Goal: Task Accomplishment & Management: Manage account settings

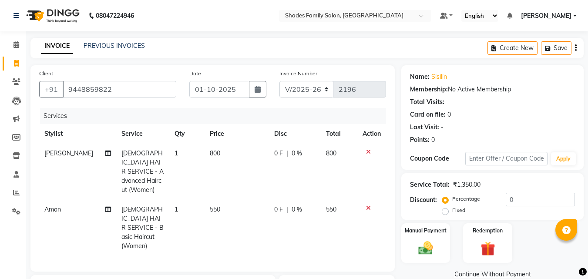
select select "7447"
select select "service"
select select "89612"
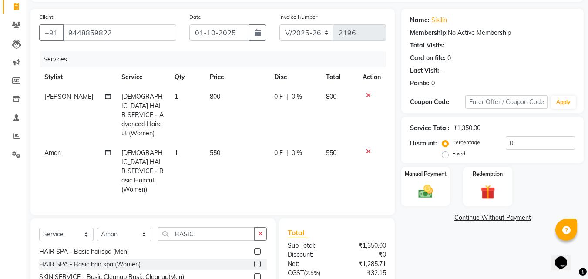
scroll to position [126, 0]
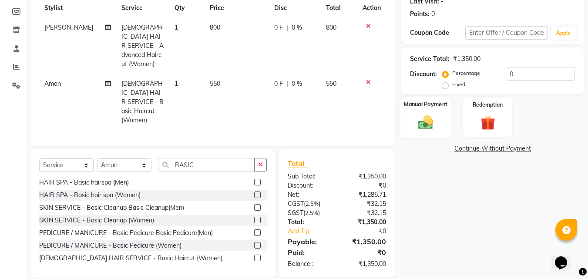
click at [431, 122] on img at bounding box center [425, 122] width 24 height 17
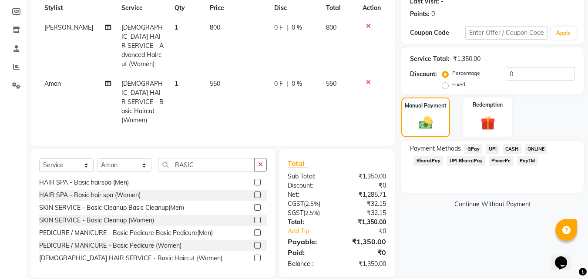
click at [508, 146] on span "CASH" at bounding box center [511, 149] width 19 height 10
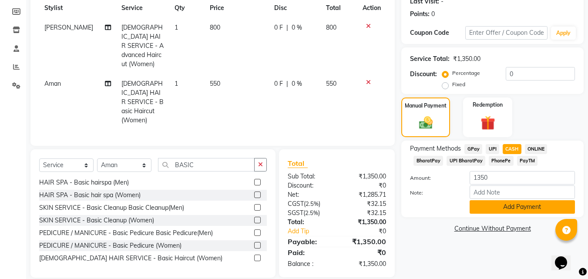
click at [500, 208] on button "Add Payment" at bounding box center [521, 206] width 105 height 13
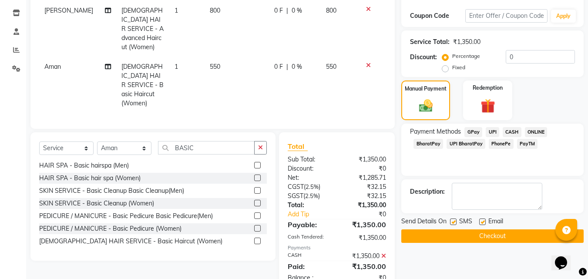
scroll to position [156, 0]
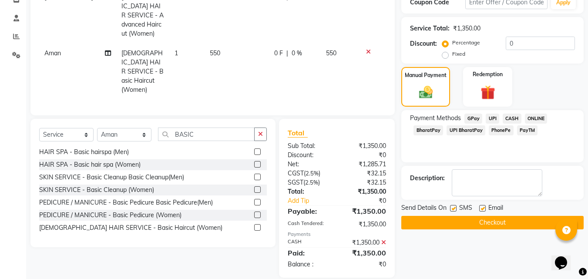
click at [484, 216] on button "Checkout" at bounding box center [492, 222] width 182 height 13
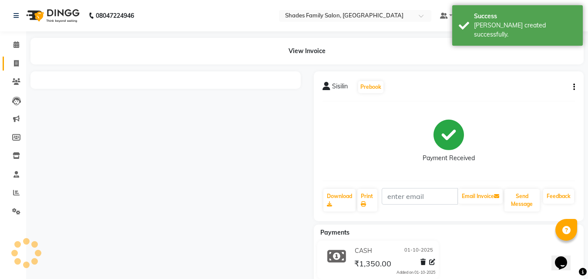
click at [17, 64] on icon at bounding box center [16, 63] width 5 height 7
select select "service"
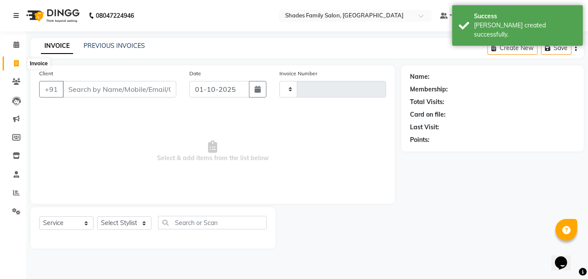
type input "2197"
select select "7447"
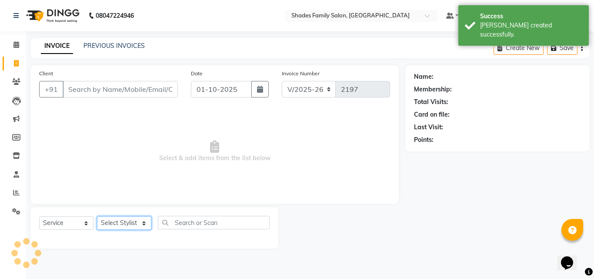
click at [130, 222] on select "Select Stylist" at bounding box center [124, 222] width 54 height 13
click at [134, 221] on select "Select Stylist [PERSON_NAME] [PERSON_NAME] [PERSON_NAME]" at bounding box center [124, 222] width 54 height 13
select select "89612"
click at [97, 216] on select "Select Stylist [PERSON_NAME] [PERSON_NAME] [PERSON_NAME]" at bounding box center [124, 222] width 54 height 13
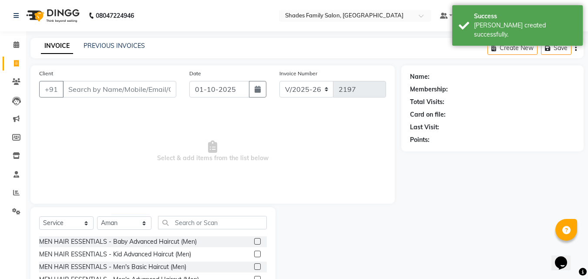
drag, startPoint x: 196, startPoint y: 211, endPoint x: 194, endPoint y: 218, distance: 7.6
click at [195, 214] on div "Select Service Product Membership Package Voucher Prepaid Gift Card Select Styl…" at bounding box center [152, 271] width 245 height 128
click at [194, 218] on input "text" at bounding box center [212, 222] width 109 height 13
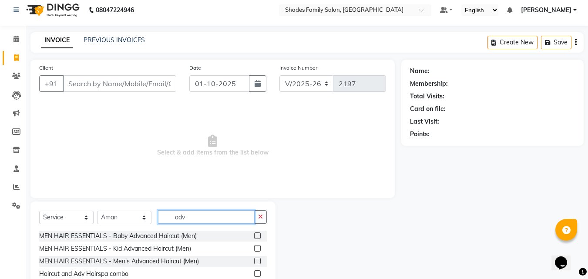
scroll to position [70, 0]
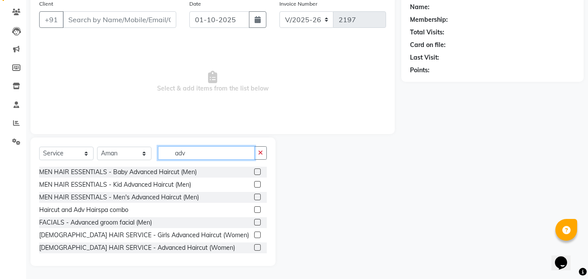
type input "adv"
click at [254, 246] on label at bounding box center [257, 247] width 7 height 7
click at [254, 246] on input "checkbox" at bounding box center [257, 248] width 6 height 6
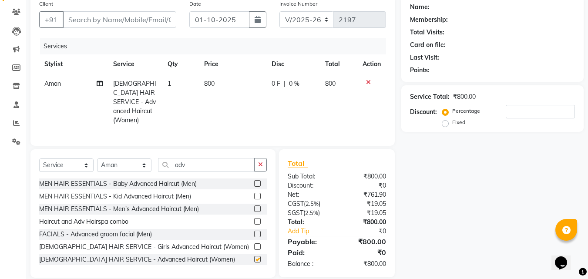
checkbox input "false"
click at [144, 163] on select "Select Stylist [PERSON_NAME] [PERSON_NAME] [PERSON_NAME]" at bounding box center [124, 164] width 54 height 13
select select "90743"
click at [97, 158] on select "Select Stylist [PERSON_NAME] [PERSON_NAME] [PERSON_NAME]" at bounding box center [124, 164] width 54 height 13
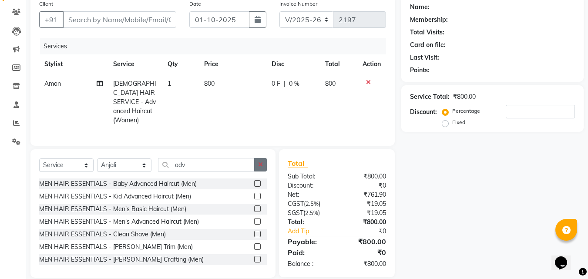
click at [259, 161] on icon "button" at bounding box center [260, 164] width 5 height 6
click at [208, 163] on input "text" at bounding box center [212, 164] width 109 height 13
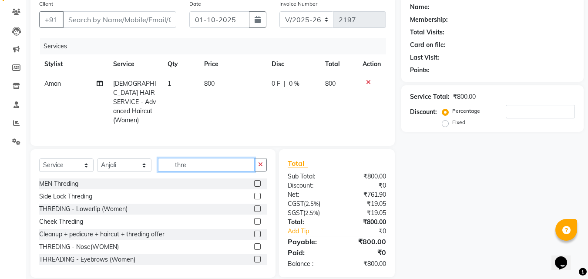
scroll to position [79, 0]
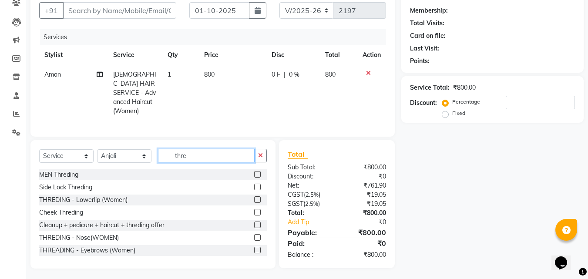
type input "thre"
click at [254, 247] on label at bounding box center [257, 250] width 7 height 7
click at [254, 248] on input "checkbox" at bounding box center [257, 251] width 6 height 6
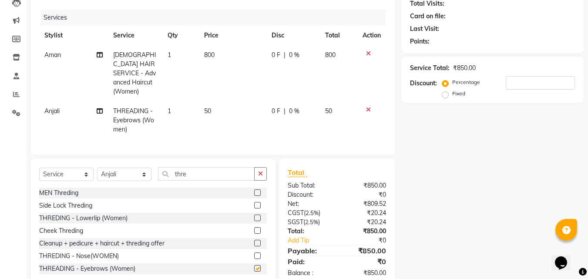
checkbox input "false"
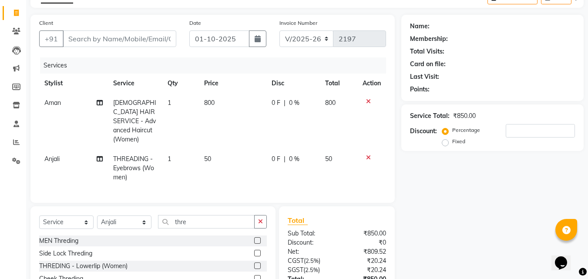
scroll to position [117, 0]
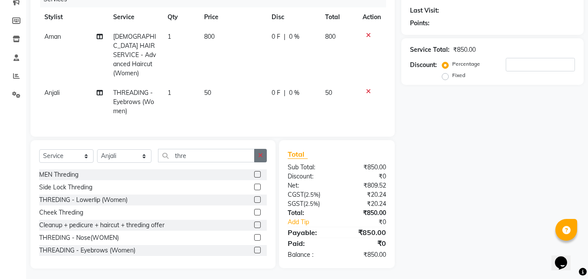
click at [265, 154] on button "button" at bounding box center [260, 155] width 13 height 13
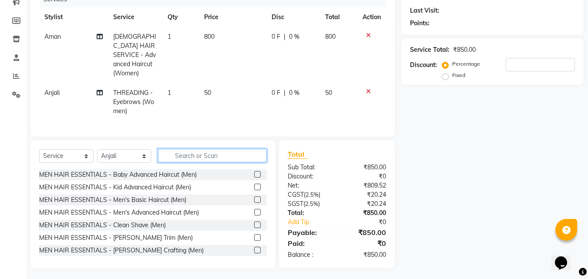
click at [234, 149] on input "text" at bounding box center [212, 155] width 109 height 13
click at [232, 155] on input "text" at bounding box center [212, 155] width 109 height 13
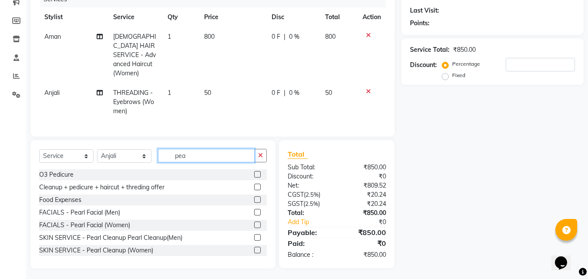
scroll to position [116, 0]
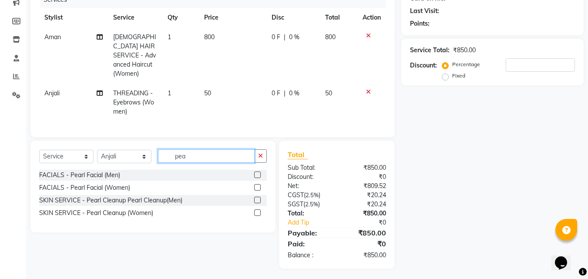
type input "pea"
click at [258, 210] on label at bounding box center [257, 212] width 7 height 7
click at [258, 210] on input "checkbox" at bounding box center [257, 213] width 6 height 6
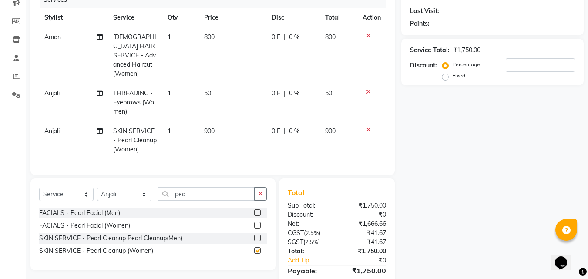
checkbox input "false"
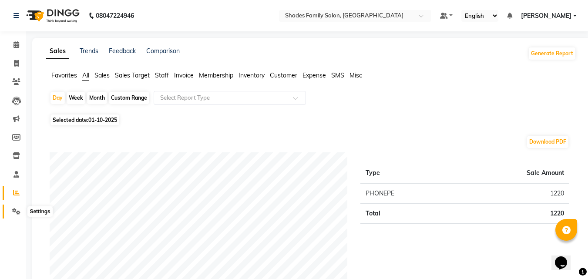
click at [19, 209] on icon at bounding box center [16, 211] width 8 height 7
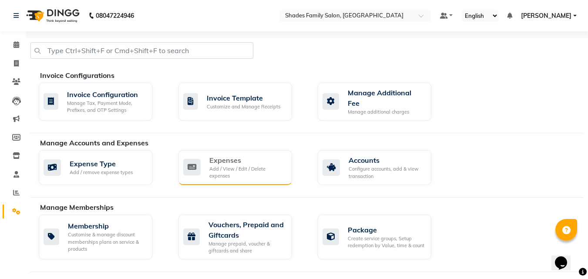
click at [254, 151] on div "Expenses Add / View / Edit / Delete expenses" at bounding box center [235, 167] width 114 height 35
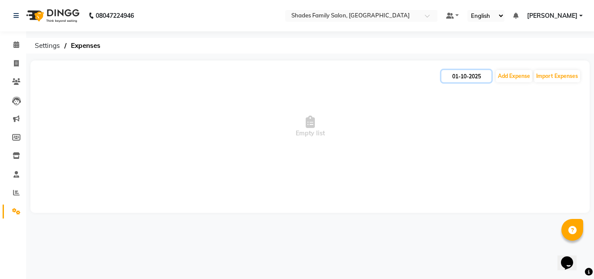
click at [476, 76] on input "01-10-2025" at bounding box center [467, 76] width 50 height 12
select select "10"
select select "2025"
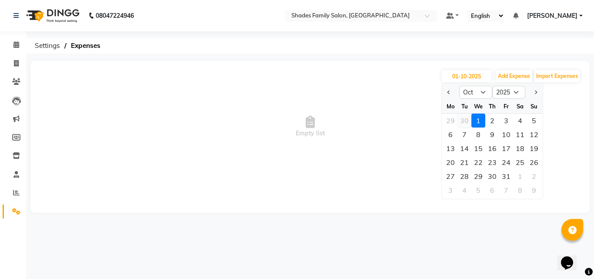
click at [468, 122] on div "30" at bounding box center [465, 121] width 14 height 14
type input "30-09-2025"
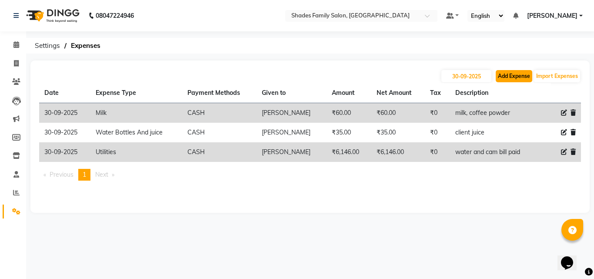
click at [506, 74] on button "Add Expense" at bounding box center [514, 76] width 37 height 12
select select "1"
select select "6550"
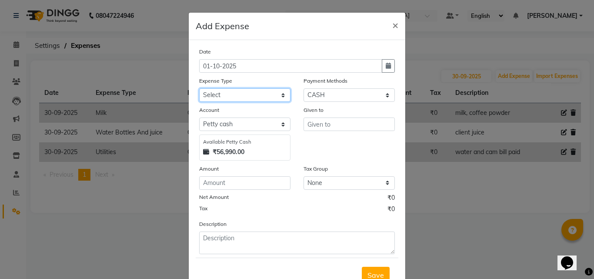
click at [283, 93] on select "Select Advance Salary Auto Bank charges Cash transfer to bank Client Client Sna…" at bounding box center [244, 94] width 91 height 13
select select "19065"
click at [199, 88] on select "Select Advance Salary Auto Bank charges Cash transfer to bank Client Client Sna…" at bounding box center [244, 94] width 91 height 13
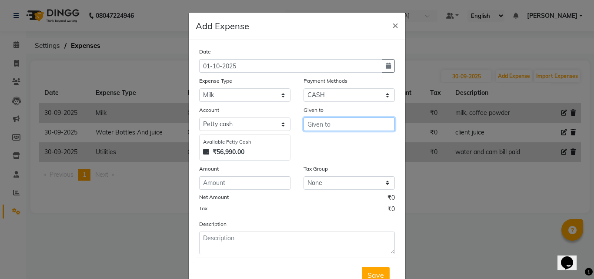
click at [315, 124] on input "text" at bounding box center [349, 123] width 91 height 13
type input "Pavithra"
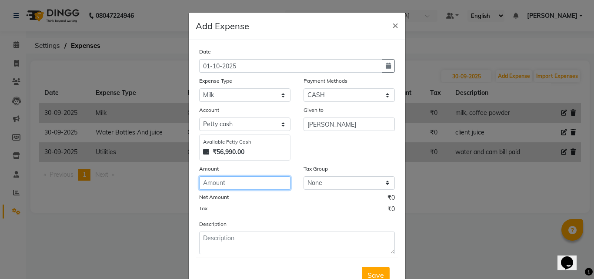
click at [257, 185] on input "number" at bounding box center [244, 182] width 91 height 13
type input "60"
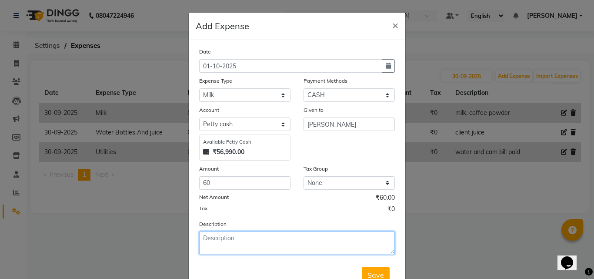
click at [250, 238] on textarea at bounding box center [297, 242] width 196 height 23
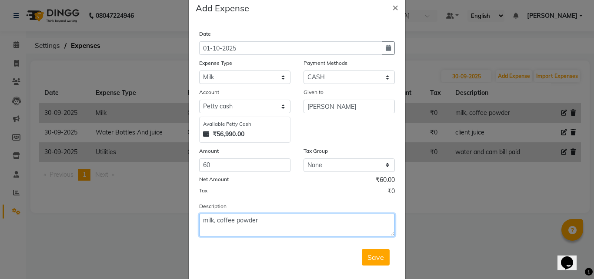
scroll to position [33, 0]
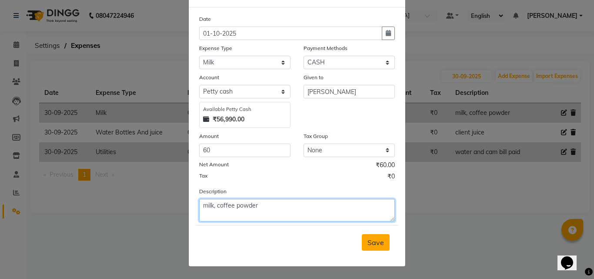
type textarea "milk, coffee powder"
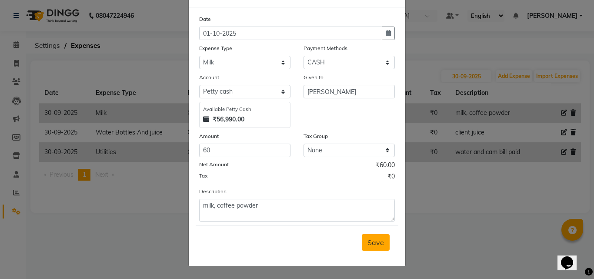
click at [369, 244] on span "Save" at bounding box center [376, 242] width 17 height 9
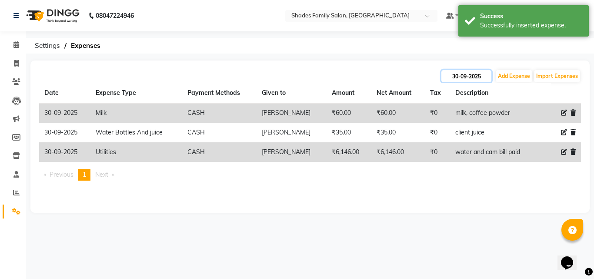
click at [469, 77] on input "30-09-2025" at bounding box center [467, 76] width 50 height 12
select select "9"
select select "2025"
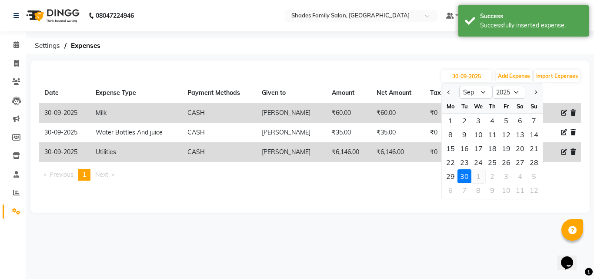
click at [479, 174] on div "1" at bounding box center [479, 176] width 14 height 14
type input "01-10-2025"
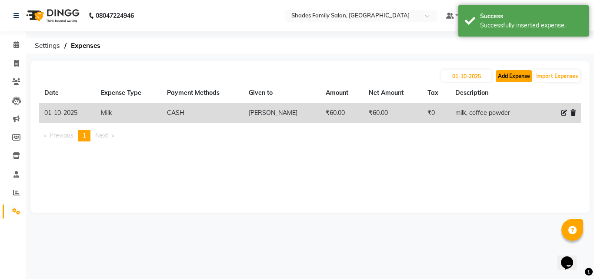
click at [511, 78] on button "Add Expense" at bounding box center [514, 76] width 37 height 12
select select "1"
select select "6550"
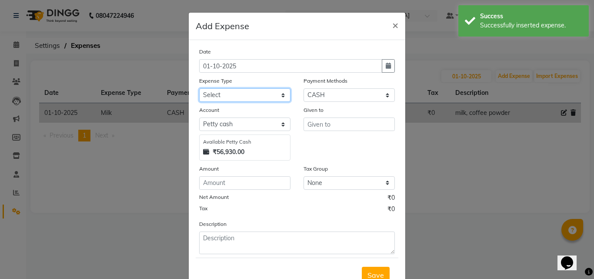
click at [257, 96] on select "Select Advance Salary Auto Bank charges Cash transfer to bank Client Client Sna…" at bounding box center [244, 94] width 91 height 13
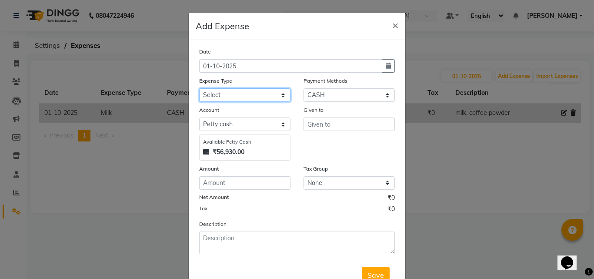
select select "19769"
click at [199, 88] on select "Select Advance Salary Auto Bank charges Cash transfer to bank Client Client Sna…" at bounding box center [244, 94] width 91 height 13
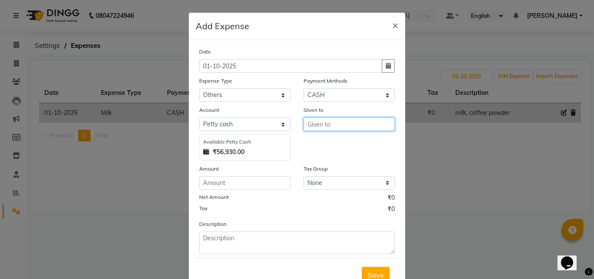
click at [333, 130] on input "text" at bounding box center [349, 123] width 91 height 13
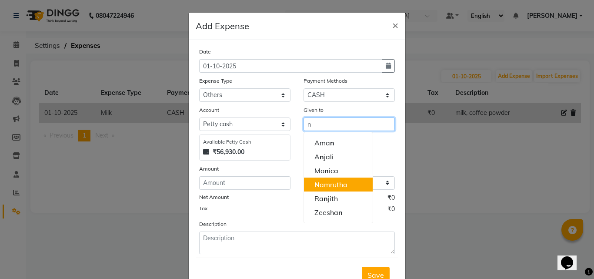
click at [328, 181] on ngb-highlight "N amrutha" at bounding box center [331, 184] width 33 height 9
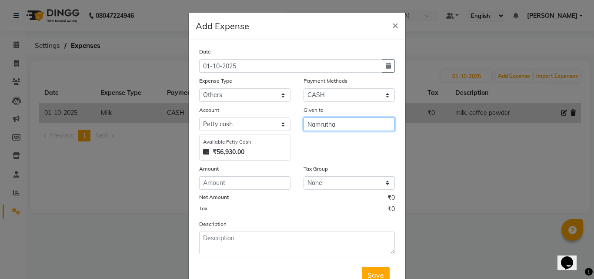
type input "Namrutha"
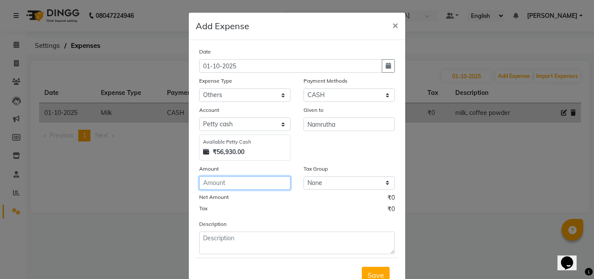
click at [241, 189] on input "number" at bounding box center [244, 182] width 91 height 13
type input "500"
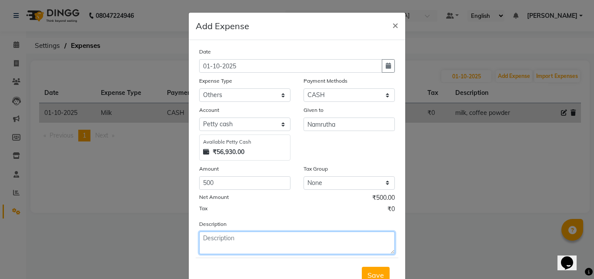
click at [232, 234] on textarea at bounding box center [297, 242] width 196 height 23
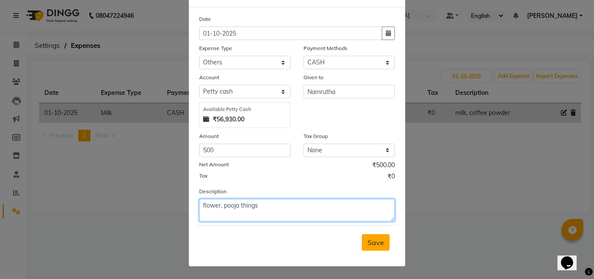
type textarea "flower, pooja things"
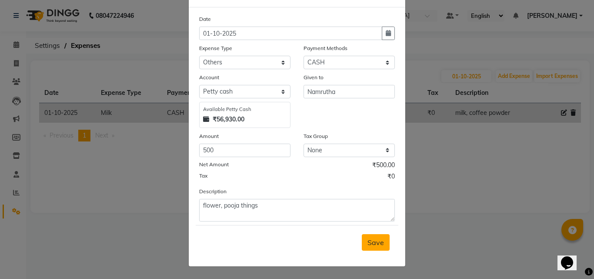
click at [368, 242] on span "Save" at bounding box center [376, 242] width 17 height 9
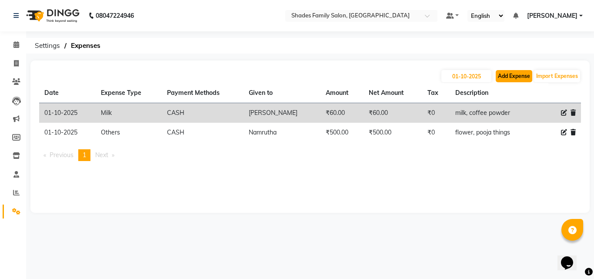
click at [507, 75] on button "Add Expense" at bounding box center [514, 76] width 37 height 12
select select "1"
select select "6550"
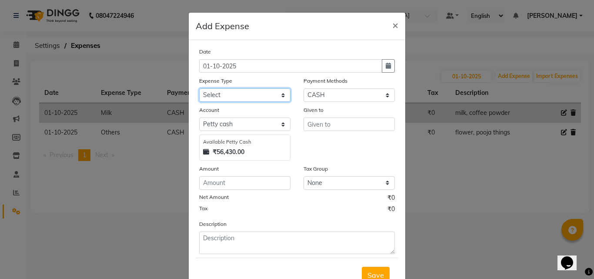
click at [237, 91] on select "Select Advance Salary Auto Bank charges Cash transfer to bank Client Client Sna…" at bounding box center [244, 94] width 91 height 13
click at [199, 88] on select "Select Advance Salary Auto Bank charges Cash transfer to bank Client Client Sna…" at bounding box center [244, 94] width 91 height 13
click at [236, 93] on select "Select Advance Salary Auto Bank charges Cash transfer to bank Client Client Sna…" at bounding box center [244, 94] width 91 height 13
select select "10904"
click at [199, 88] on select "Select Advance Salary Auto Bank charges Cash transfer to bank Client Client Sna…" at bounding box center [244, 94] width 91 height 13
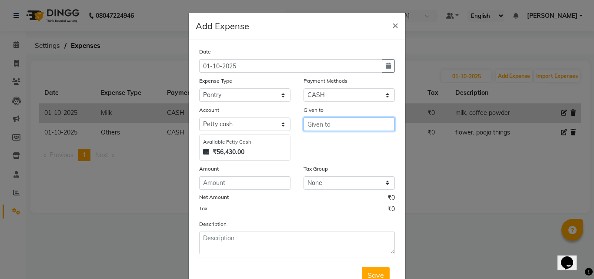
click at [311, 120] on input "text" at bounding box center [349, 123] width 91 height 13
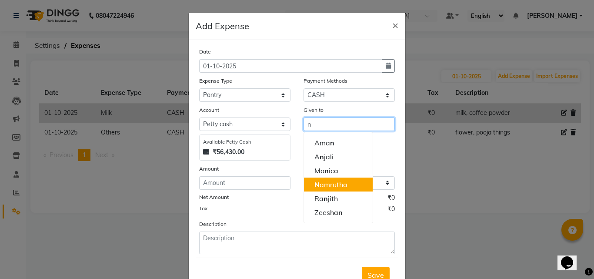
click at [321, 190] on button "N amrutha" at bounding box center [338, 184] width 69 height 14
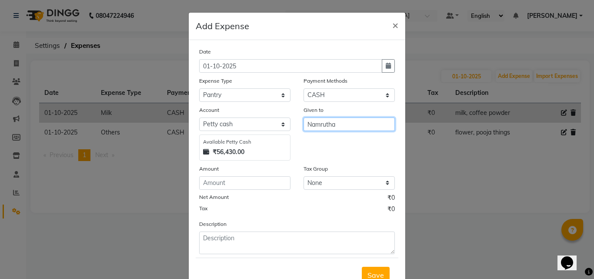
type input "Namrutha"
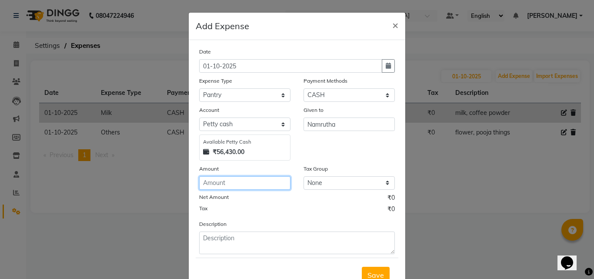
click at [250, 184] on input "number" at bounding box center [244, 182] width 91 height 13
type input "350"
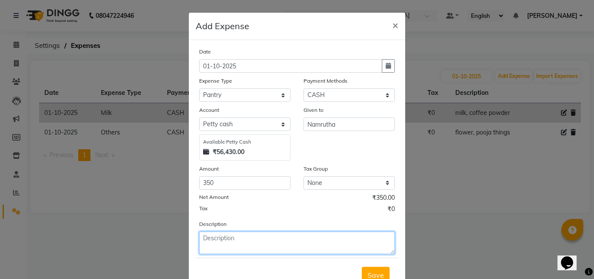
click at [243, 237] on textarea at bounding box center [297, 242] width 196 height 23
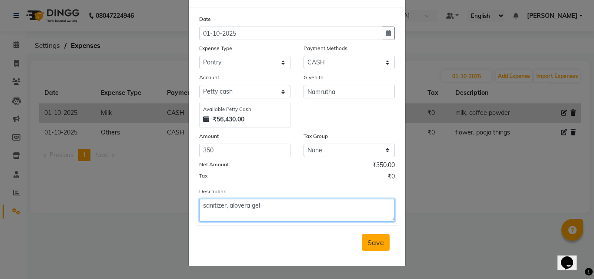
type textarea "sanitizer, alovera gel"
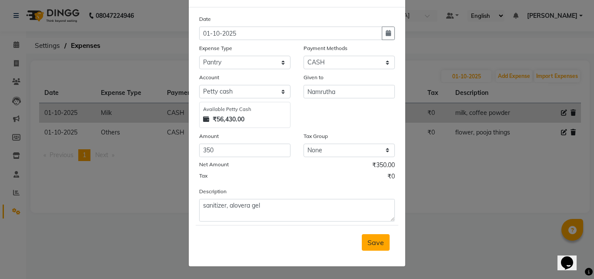
click at [382, 244] on button "Save" at bounding box center [376, 242] width 28 height 17
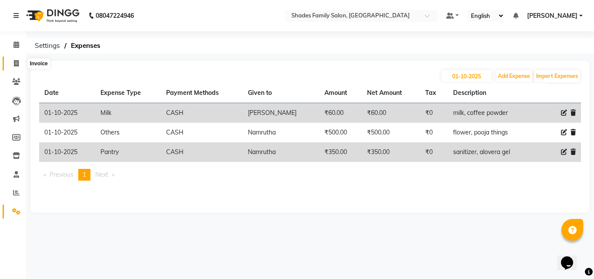
click at [17, 63] on icon at bounding box center [16, 63] width 5 height 7
select select "service"
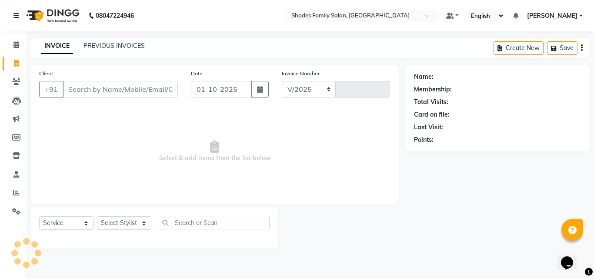
select select "7447"
type input "2197"
click at [119, 46] on link "PREVIOUS INVOICES" at bounding box center [114, 46] width 61 height 8
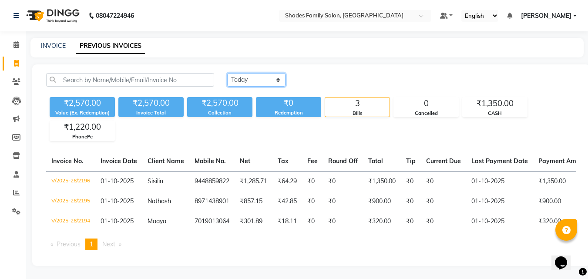
click at [242, 74] on select "Today Yesterday Custom Range" at bounding box center [256, 79] width 58 height 13
click at [227, 73] on select "Today Yesterday Custom Range" at bounding box center [256, 79] width 58 height 13
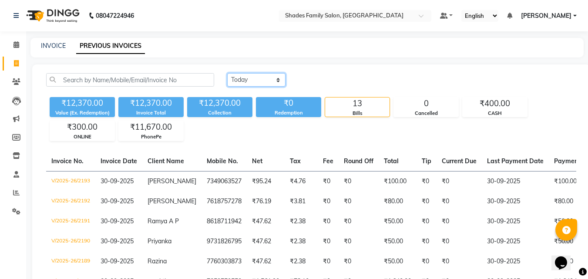
drag, startPoint x: 234, startPoint y: 81, endPoint x: 241, endPoint y: 81, distance: 6.5
click at [235, 81] on select "Today Yesterday Custom Range" at bounding box center [256, 79] width 58 height 13
click at [227, 73] on select "Today Yesterday Custom Range" at bounding box center [256, 79] width 58 height 13
click at [236, 77] on select "Today Yesterday Custom Range" at bounding box center [256, 79] width 58 height 13
select select "today"
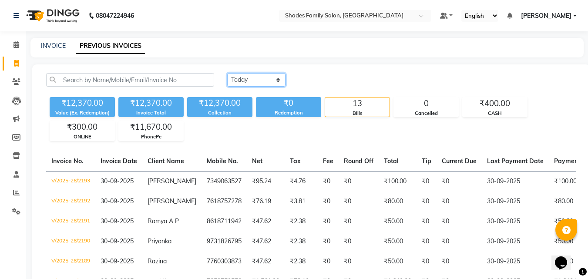
click at [227, 73] on select "Today Yesterday Custom Range" at bounding box center [256, 79] width 58 height 13
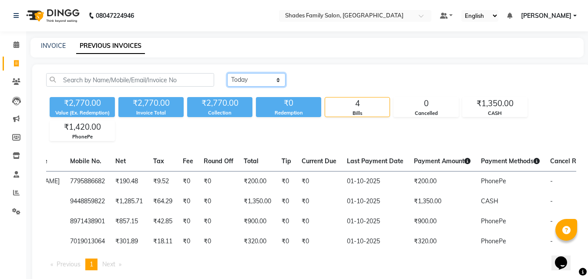
scroll to position [0, 141]
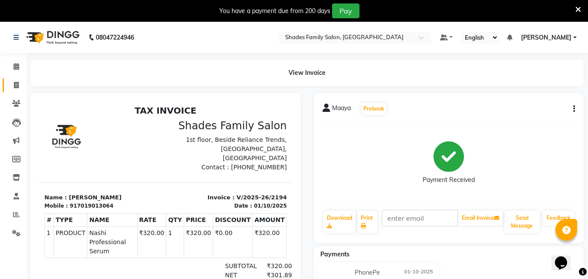
drag, startPoint x: 16, startPoint y: 77, endPoint x: 15, endPoint y: 84, distance: 6.2
click at [15, 79] on li "Invoice" at bounding box center [13, 85] width 26 height 19
click at [15, 85] on icon at bounding box center [16, 85] width 5 height 7
select select "service"
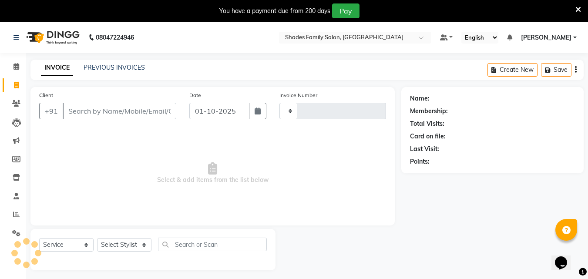
type input "2197"
select select "7447"
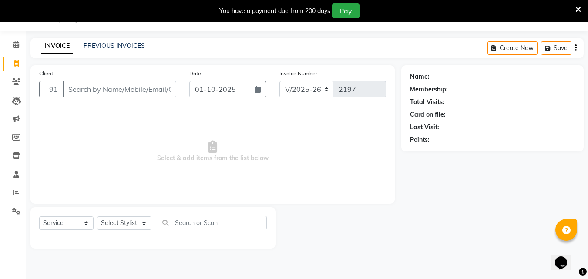
click at [127, 92] on input "Client" at bounding box center [120, 89] width 114 height 17
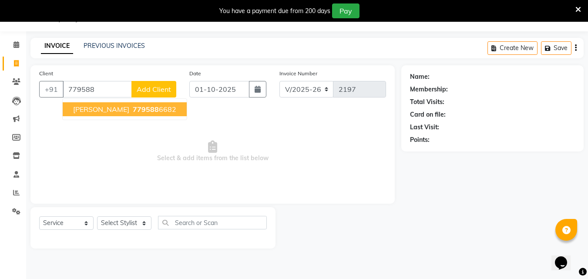
click at [133, 106] on span "779588" at bounding box center [146, 109] width 26 height 9
type input "7795886682"
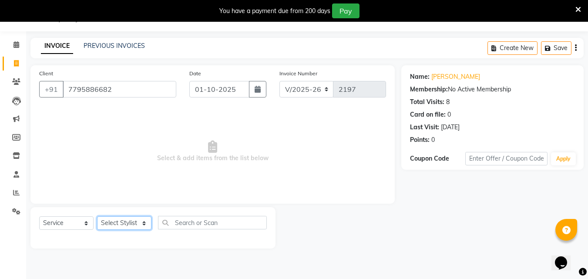
click at [117, 219] on select "Select Stylist [PERSON_NAME] [PERSON_NAME] [PERSON_NAME]" at bounding box center [124, 222] width 54 height 13
select select "69687"
click at [97, 216] on select "Select Stylist [PERSON_NAME] [PERSON_NAME] [PERSON_NAME]" at bounding box center [124, 222] width 54 height 13
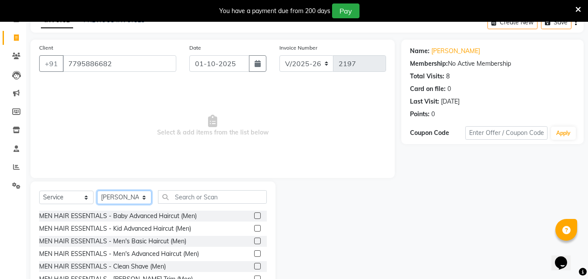
scroll to position [91, 0]
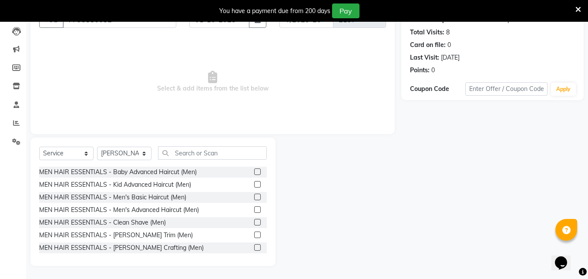
click at [254, 196] on label at bounding box center [257, 197] width 7 height 7
click at [254, 196] on input "checkbox" at bounding box center [257, 197] width 6 height 6
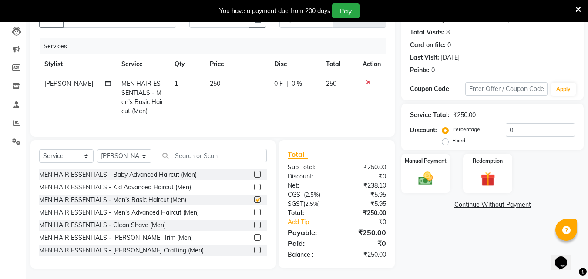
checkbox input "false"
click at [238, 89] on td "250" at bounding box center [236, 97] width 64 height 47
select select "69687"
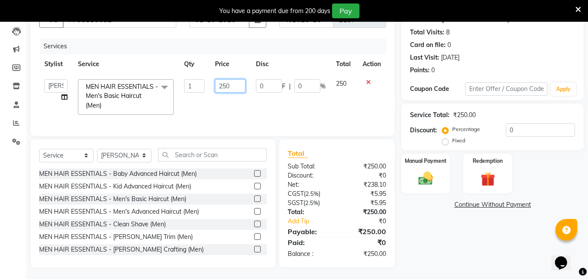
click at [237, 85] on input "250" at bounding box center [230, 85] width 30 height 13
type input "200"
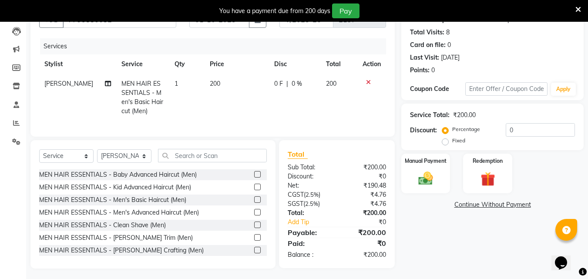
click at [244, 100] on td "200" at bounding box center [236, 97] width 64 height 47
select select "69687"
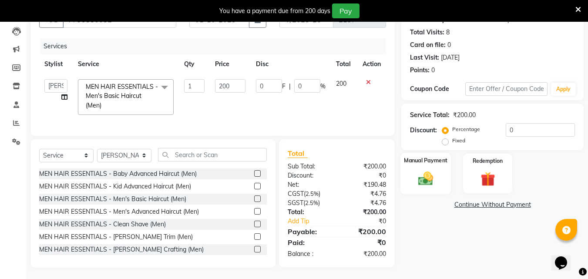
click at [422, 185] on img at bounding box center [425, 178] width 24 height 17
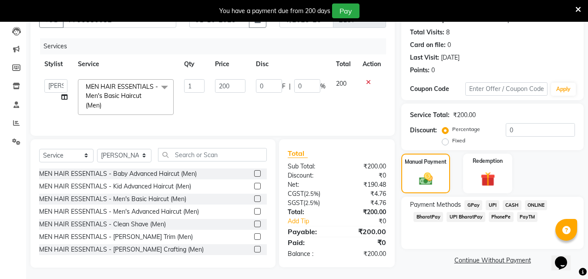
click at [495, 217] on span "PhonePe" at bounding box center [501, 217] width 25 height 10
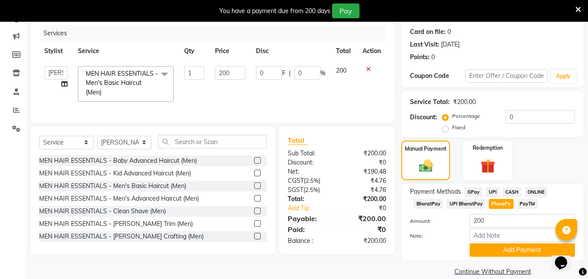
scroll to position [117, 0]
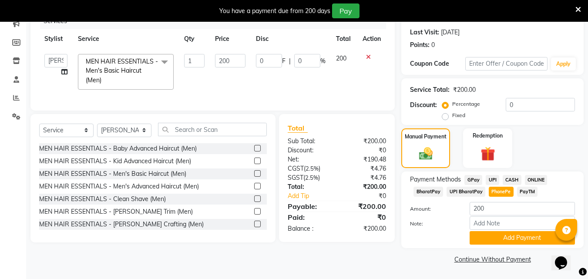
click at [580, 8] on icon at bounding box center [578, 10] width 6 height 8
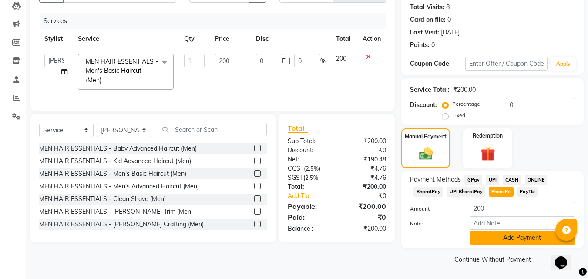
click at [534, 241] on button "Add Payment" at bounding box center [521, 237] width 105 height 13
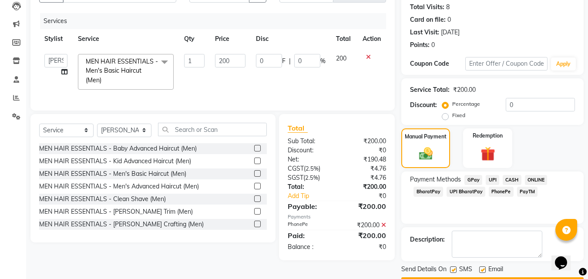
scroll to position [120, 0]
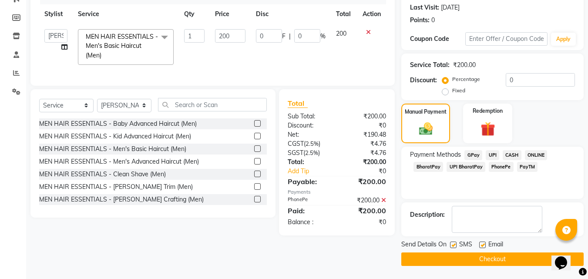
click at [511, 261] on button "Checkout" at bounding box center [492, 258] width 182 height 13
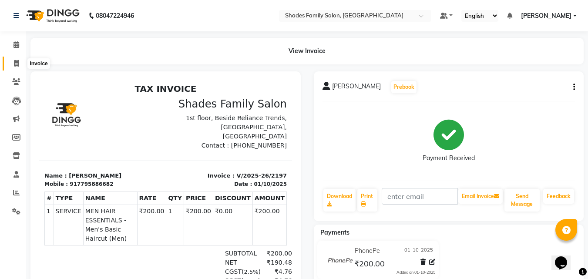
click at [18, 62] on icon at bounding box center [16, 63] width 5 height 7
select select "service"
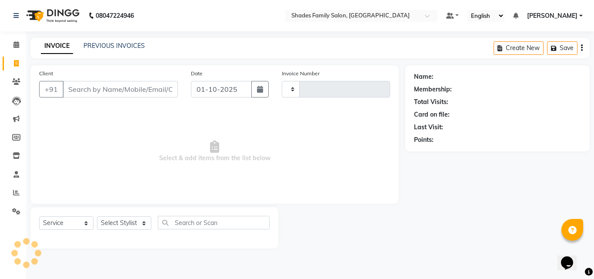
type input "2198"
select select "7447"
click at [120, 90] on input "Client" at bounding box center [120, 89] width 115 height 17
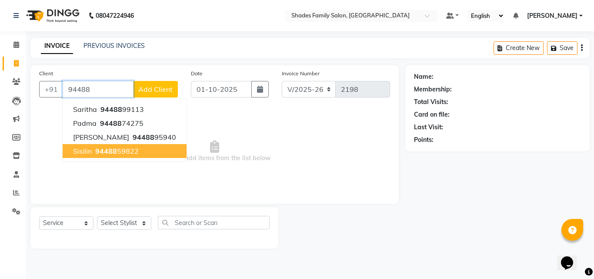
click at [114, 151] on span "94488" at bounding box center [106, 151] width 22 height 9
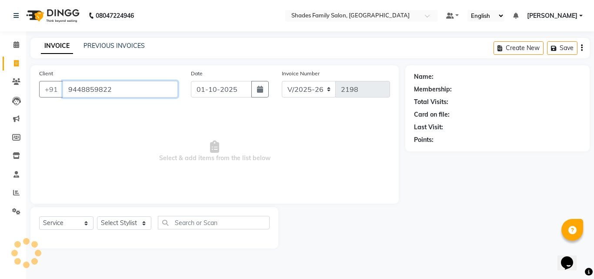
type input "9448859822"
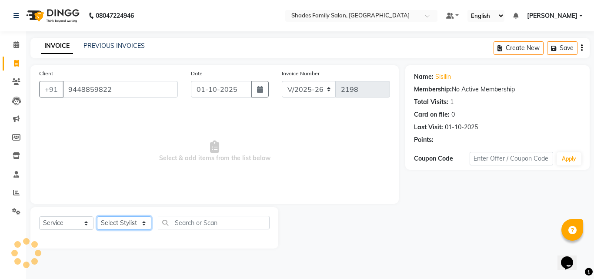
click at [145, 220] on select "Select Stylist [PERSON_NAME] [PERSON_NAME] [PERSON_NAME]" at bounding box center [124, 222] width 54 height 13
select select "89612"
click at [97, 216] on select "Select Stylist [PERSON_NAME] [PERSON_NAME] [PERSON_NAME]" at bounding box center [124, 222] width 54 height 13
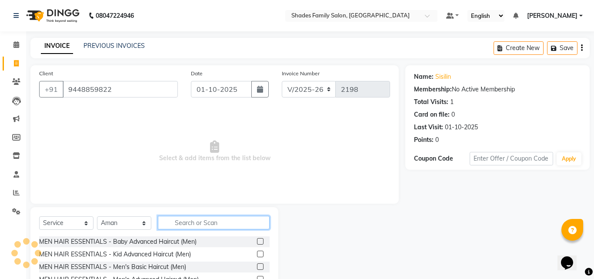
click at [207, 217] on input "text" at bounding box center [214, 222] width 112 height 13
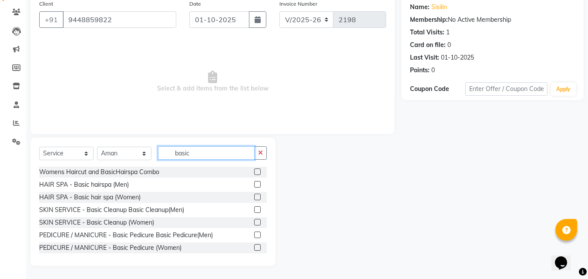
scroll to position [39, 0]
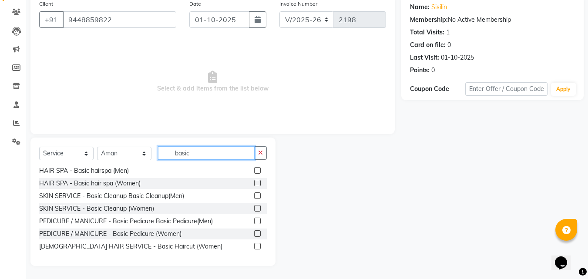
type input "basic"
click at [254, 243] on label at bounding box center [257, 246] width 7 height 7
click at [254, 244] on input "checkbox" at bounding box center [257, 247] width 6 height 6
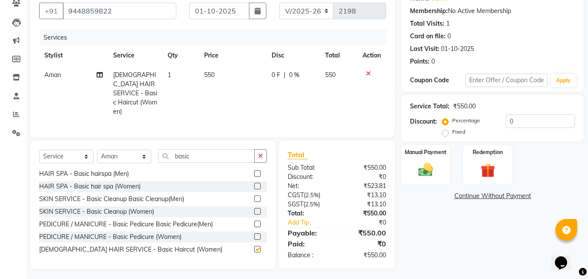
checkbox input "false"
drag, startPoint x: 258, startPoint y: 150, endPoint x: 251, endPoint y: 151, distance: 6.2
click at [258, 150] on button "button" at bounding box center [260, 155] width 13 height 13
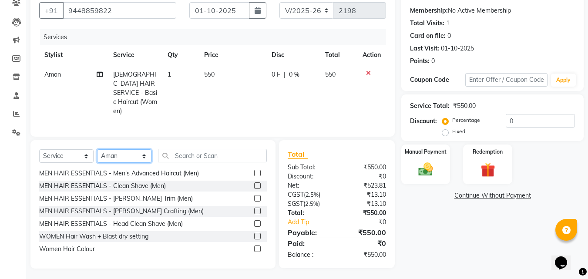
drag, startPoint x: 142, startPoint y: 157, endPoint x: 135, endPoint y: 159, distance: 7.4
click at [142, 157] on select "Select Stylist [PERSON_NAME] [PERSON_NAME] [PERSON_NAME]" at bounding box center [124, 155] width 54 height 13
select select "83622"
click at [97, 149] on select "Select Stylist [PERSON_NAME] [PERSON_NAME] [PERSON_NAME]" at bounding box center [124, 155] width 54 height 13
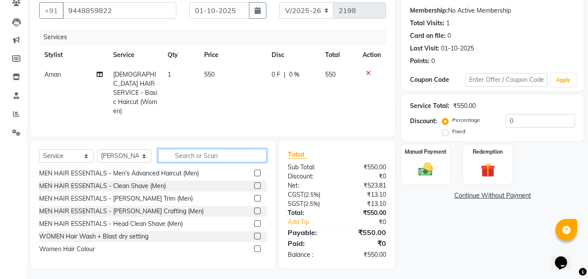
click at [180, 151] on input "text" at bounding box center [212, 155] width 109 height 13
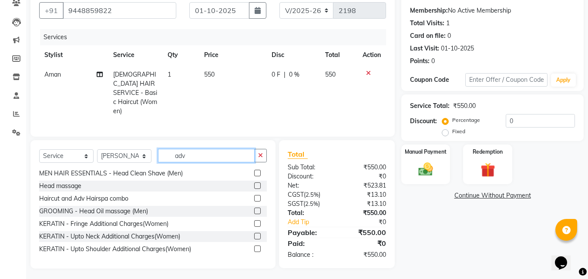
scroll to position [14, 0]
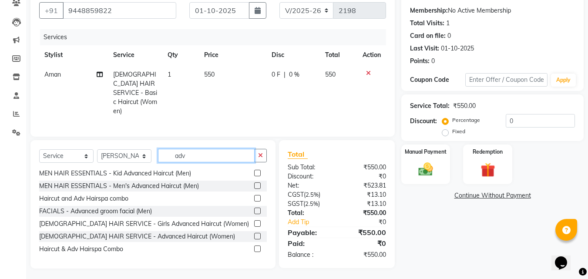
type input "adv"
click at [254, 233] on label at bounding box center [257, 236] width 7 height 7
click at [254, 234] on input "checkbox" at bounding box center [257, 237] width 6 height 6
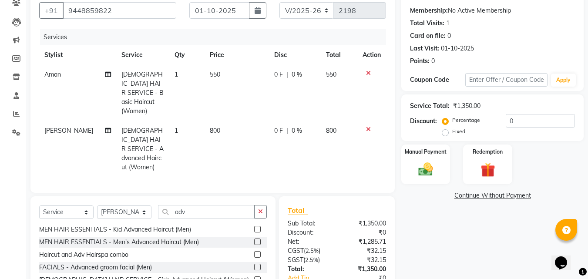
checkbox input "false"
drag, startPoint x: 235, startPoint y: 115, endPoint x: 199, endPoint y: 122, distance: 37.3
click at [235, 121] on td "800" at bounding box center [236, 149] width 64 height 56
select select "83622"
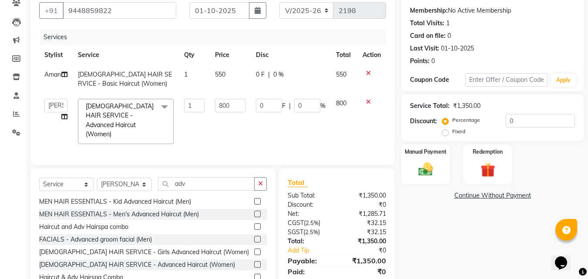
click at [228, 71] on td "550" at bounding box center [230, 79] width 40 height 29
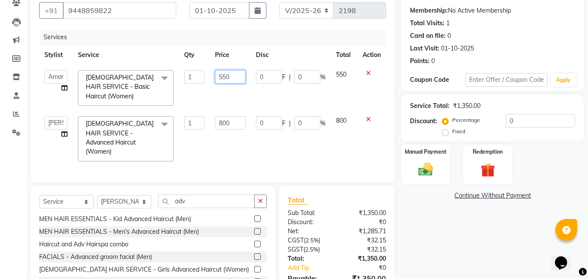
click at [225, 75] on input "550" at bounding box center [230, 76] width 30 height 13
type input "500"
click at [229, 116] on input "800" at bounding box center [230, 122] width 30 height 13
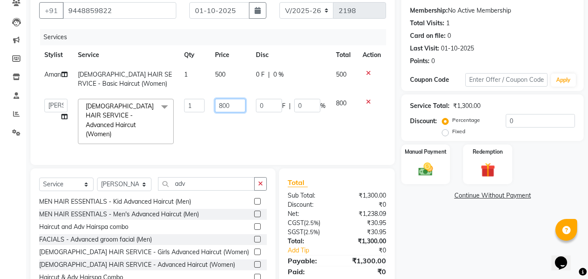
click at [228, 110] on input "800" at bounding box center [230, 105] width 30 height 13
click at [226, 107] on input "800" at bounding box center [230, 105] width 30 height 13
type input "750"
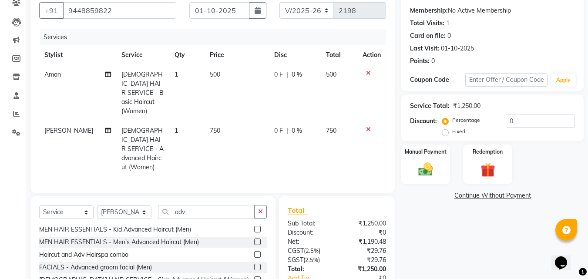
click at [291, 121] on td "0 F | 0 %" at bounding box center [295, 149] width 52 height 56
select select "83622"
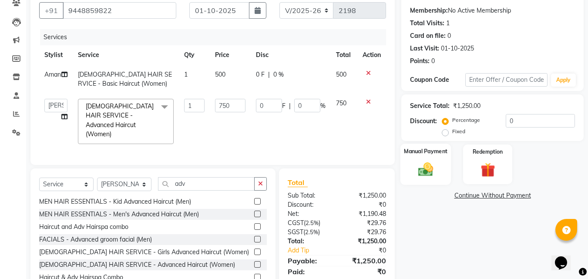
click at [447, 169] on div "Manual Payment" at bounding box center [425, 164] width 51 height 41
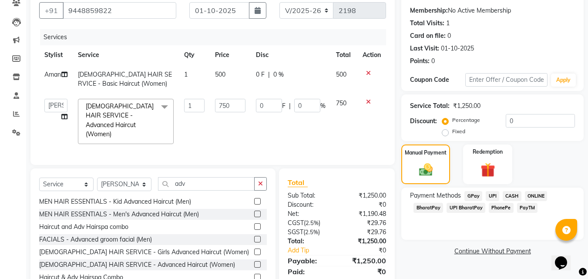
click at [509, 198] on span "CASH" at bounding box center [511, 196] width 19 height 10
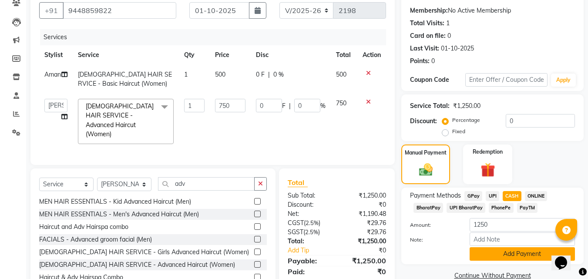
click at [487, 253] on button "Add Payment" at bounding box center [521, 253] width 105 height 13
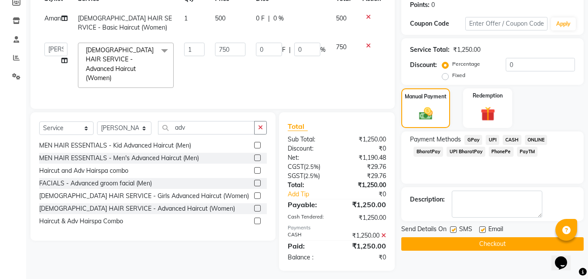
scroll to position [137, 0]
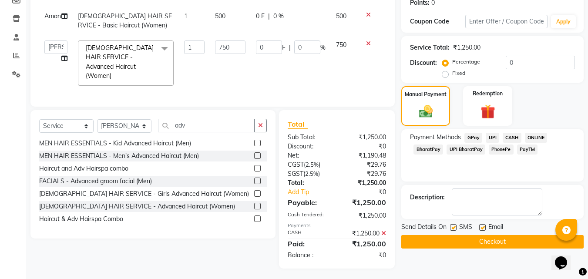
click at [462, 246] on button "Checkout" at bounding box center [492, 241] width 182 height 13
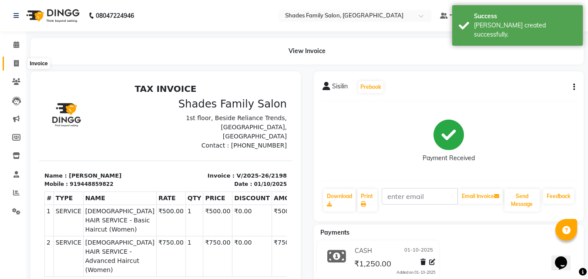
click at [13, 64] on span at bounding box center [16, 64] width 15 height 10
select select "service"
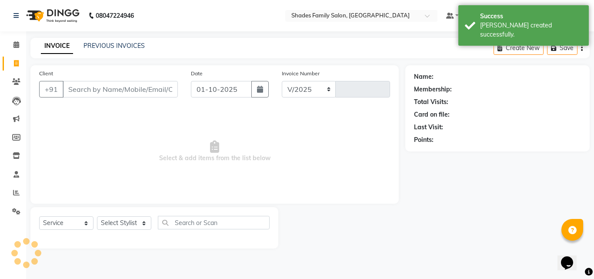
select select "7447"
type input "2199"
